Goal: Task Accomplishment & Management: Complete application form

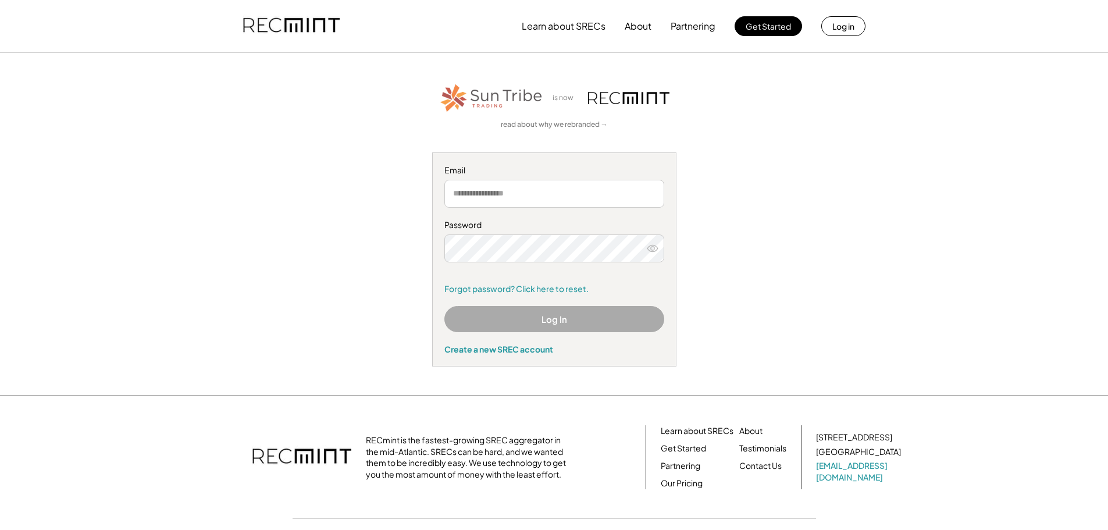
type input "**********"
click at [550, 315] on button "Log In" at bounding box center [555, 319] width 220 height 26
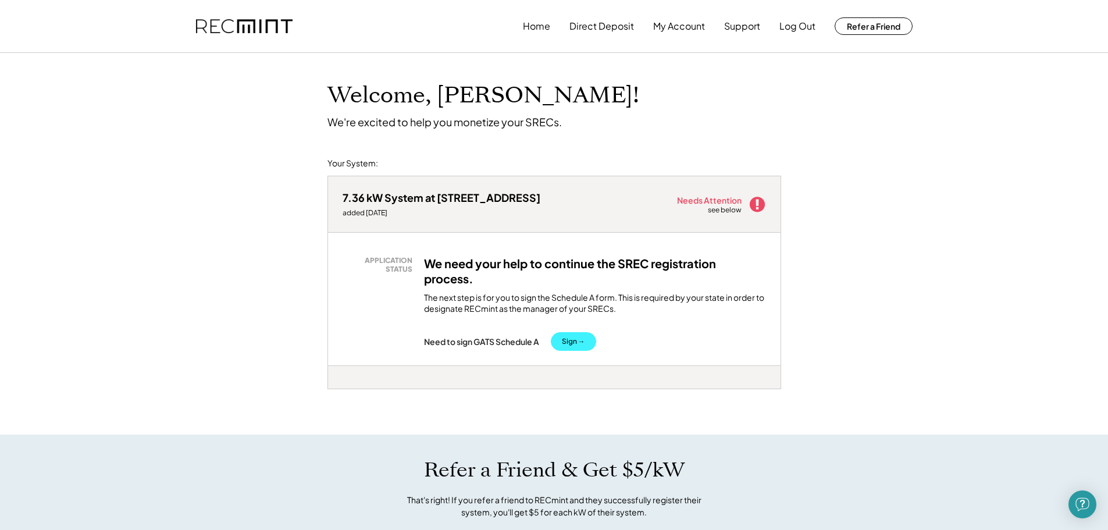
click at [585, 343] on button "Sign →" at bounding box center [573, 341] width 45 height 19
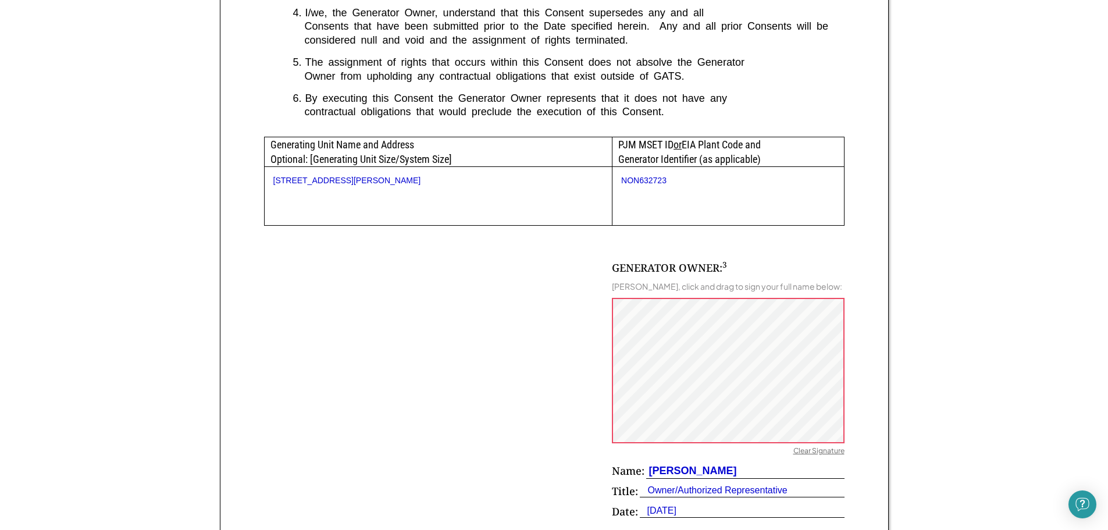
scroll to position [698, 0]
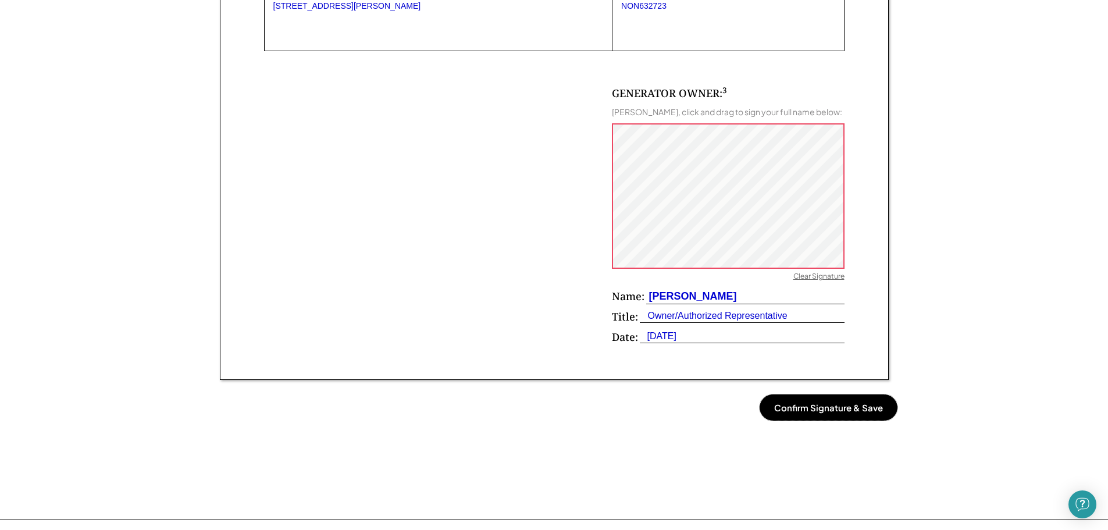
drag, startPoint x: 805, startPoint y: 415, endPoint x: 773, endPoint y: 278, distance: 140.4
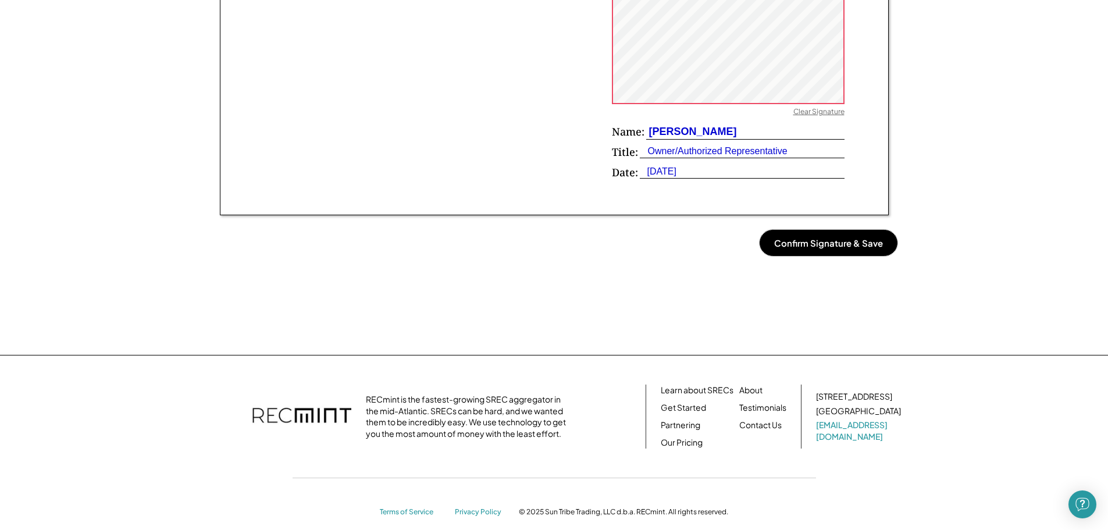
scroll to position [873, 0]
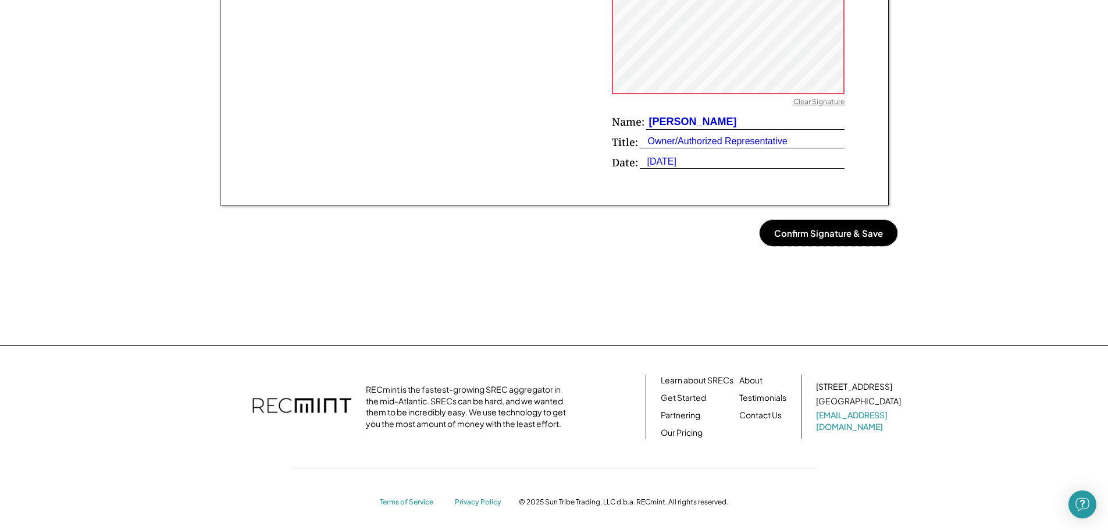
click at [773, 246] on button "Confirm Signature & Save" at bounding box center [829, 233] width 138 height 26
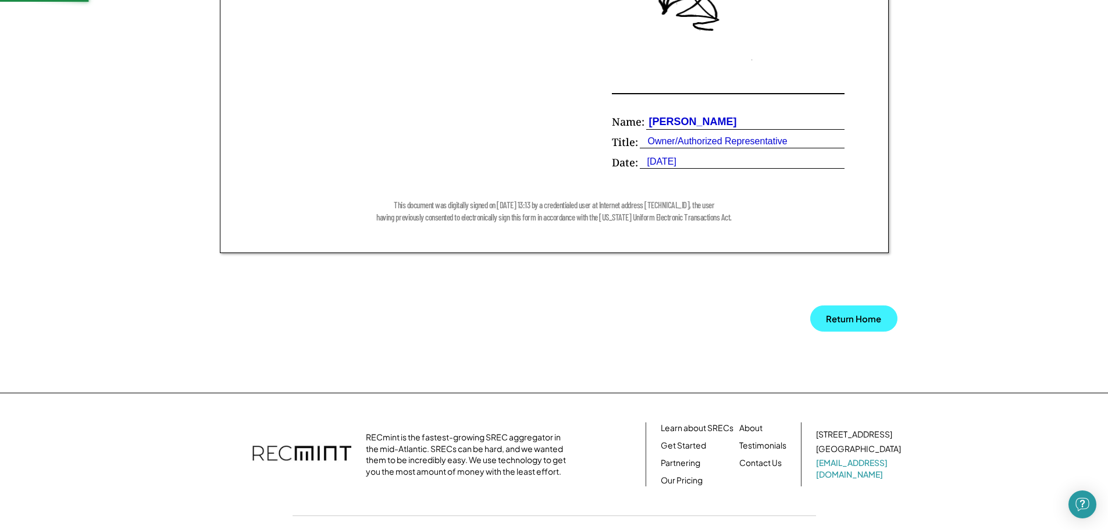
click at [859, 332] on button "Return Home" at bounding box center [853, 318] width 87 height 26
